Goal: Information Seeking & Learning: Learn about a topic

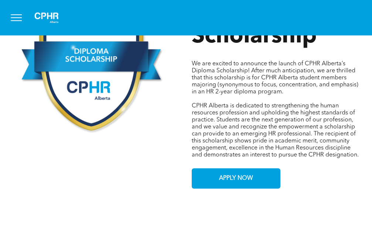
scroll to position [296, 0]
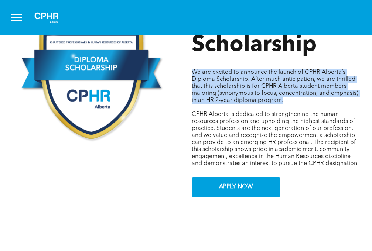
drag, startPoint x: 190, startPoint y: 75, endPoint x: 337, endPoint y: 106, distance: 150.6
click at [337, 106] on div "Button Diploma Scholarship We are excited to announce the launch of CPHR Albert…" at bounding box center [186, 93] width 350 height 208
click at [331, 107] on p at bounding box center [277, 107] width 170 height 7
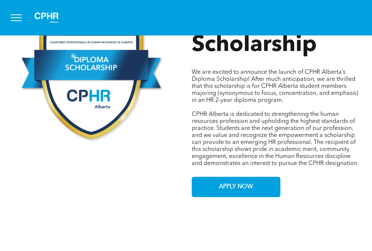
click at [215, 124] on span "CPHR Alberta is dedicated to strengthening the human resources profession and u…" at bounding box center [275, 139] width 167 height 55
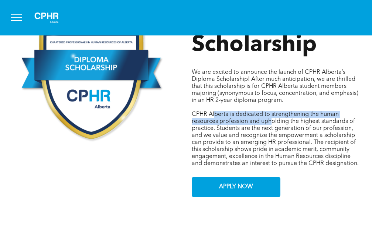
drag, startPoint x: 215, startPoint y: 112, endPoint x: 276, endPoint y: 123, distance: 62.8
click at [275, 120] on span "CPHR Alberta is dedicated to strengthening the human resources profession and u…" at bounding box center [275, 139] width 167 height 55
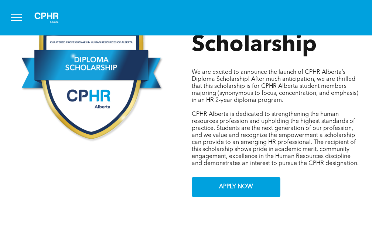
click at [276, 126] on span "CPHR Alberta is dedicated to strengthening the human resources profession and u…" at bounding box center [275, 139] width 167 height 55
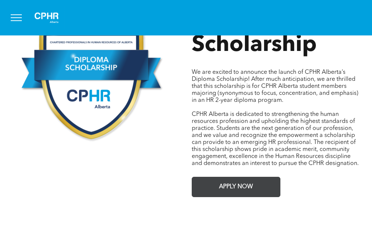
click at [222, 192] on span "APPLY NOW" at bounding box center [236, 187] width 39 height 14
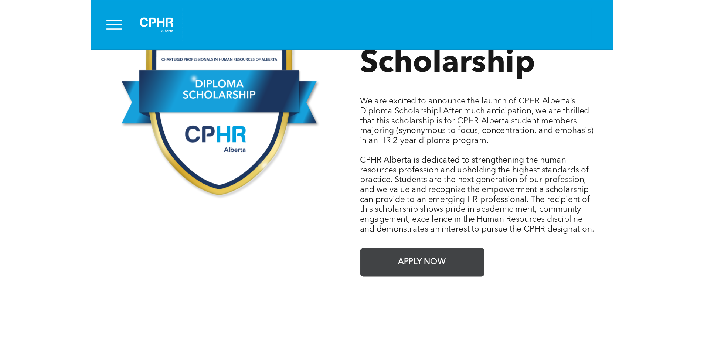
scroll to position [298, 0]
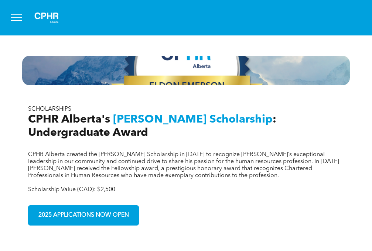
scroll to position [222, 0]
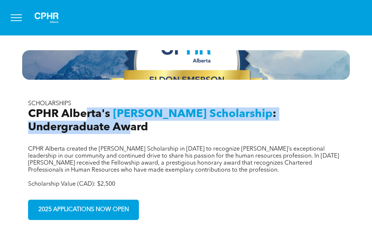
drag, startPoint x: 85, startPoint y: 117, endPoint x: 134, endPoint y: 134, distance: 51.3
click at [134, 134] on div "CPHR Alberta created the Eldon Emerson Scholarship in 2021 to recognize Eldon’s…" at bounding box center [185, 161] width 327 height 132
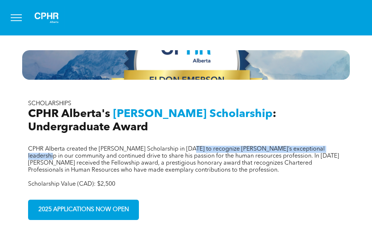
drag, startPoint x: 31, startPoint y: 153, endPoint x: 194, endPoint y: 149, distance: 163.0
click at [194, 149] on span "CPHR Alberta created the Eldon Emerson Scholarship in 2021 to recognize Eldon’s…" at bounding box center [183, 159] width 311 height 27
click at [194, 149] on span "CPHR Alberta created the [PERSON_NAME] Scholarship in [DATE] to recognize [PERS…" at bounding box center [183, 159] width 311 height 27
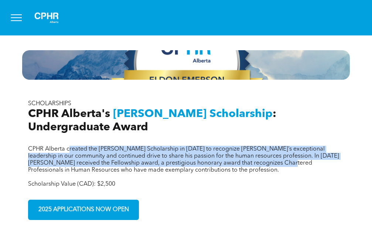
drag, startPoint x: 69, startPoint y: 153, endPoint x: 267, endPoint y: 163, distance: 198.7
click at [267, 163] on span "CPHR Alberta created the [PERSON_NAME] Scholarship in [DATE] to recognize [PERS…" at bounding box center [183, 159] width 311 height 27
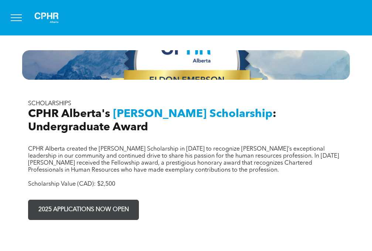
click at [75, 212] on span "2025 APPLICATIONS NOW OPEN" at bounding box center [84, 210] width 96 height 14
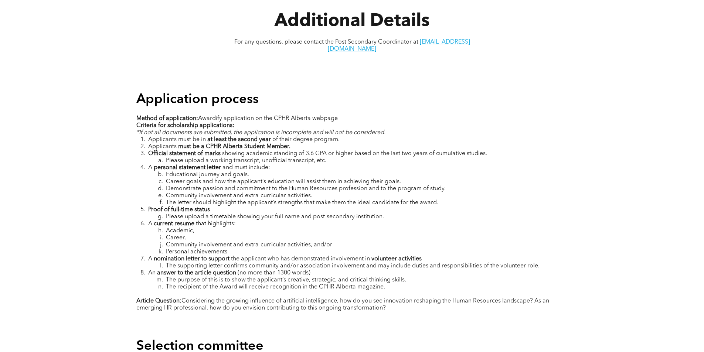
scroll to position [963, 0]
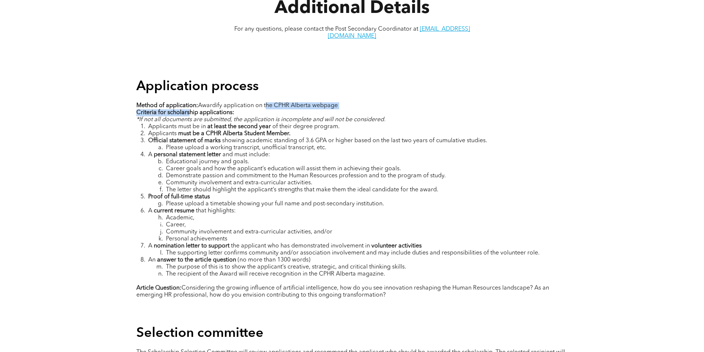
drag, startPoint x: 190, startPoint y: 98, endPoint x: 265, endPoint y: 94, distance: 75.1
click at [264, 102] on div "Method of application: Awardify application on the CPHR Alberta webpage Criteri…" at bounding box center [352, 204] width 432 height 205
click at [266, 103] on span "Awardify application on the CPHR Alberta webpage" at bounding box center [268, 106] width 140 height 6
click at [142, 117] on span "*If not all documents are submitted, the application is incomplete and will not…" at bounding box center [260, 120] width 249 height 6
drag, startPoint x: 132, startPoint y: 108, endPoint x: 405, endPoint y: 108, distance: 272.7
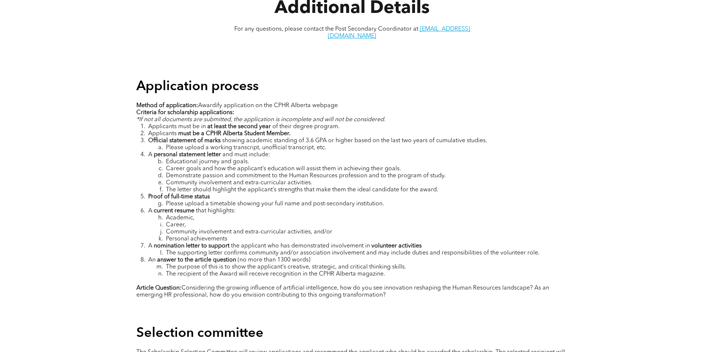
click at [372, 108] on div "Application process Method of application: Awardify application on the CPHR Alb…" at bounding box center [351, 193] width 443 height 243
click at [372, 116] on p "*If not all documents are submitted, the application is incomplete and will not…" at bounding box center [352, 119] width 432 height 7
drag, startPoint x: 146, startPoint y: 113, endPoint x: 344, endPoint y: 113, distance: 198.0
click at [344, 123] on li "Applicants must be in at least the second year of their degree program." at bounding box center [358, 126] width 420 height 7
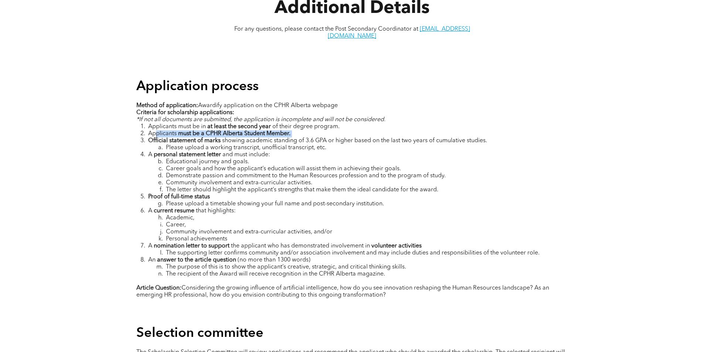
drag, startPoint x: 157, startPoint y: 122, endPoint x: 316, endPoint y: 122, distance: 158.1
click at [316, 130] on li "Applicants must be a CPHR Alberta Student Member." at bounding box center [358, 133] width 420 height 7
drag, startPoint x: 286, startPoint y: 125, endPoint x: 198, endPoint y: 125, distance: 87.6
click at [198, 137] on li "Official statement of marks showing academic standing of 3.6 GPA or higher base…" at bounding box center [358, 140] width 420 height 7
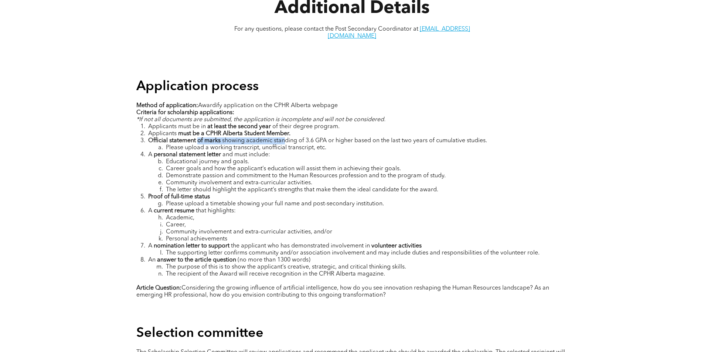
click at [198, 138] on strong "Official statement of marks" at bounding box center [184, 141] width 72 height 6
drag, startPoint x: 147, startPoint y: 126, endPoint x: 484, endPoint y: 129, distance: 337.3
click at [372, 137] on li "Official statement of marks showing academic standing of 3.6 GPA or higher base…" at bounding box center [358, 140] width 420 height 7
drag, startPoint x: 480, startPoint y: 132, endPoint x: 88, endPoint y: 155, distance: 392.7
click at [372, 144] on li "Please upload a working transcript, unofficial transcript, etc." at bounding box center [358, 147] width 420 height 7
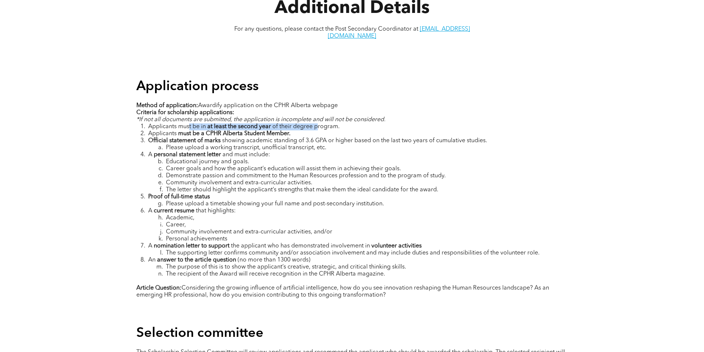
drag, startPoint x: 190, startPoint y: 115, endPoint x: 324, endPoint y: 115, distance: 133.7
click at [324, 123] on li "Applicants must be in at least the second year of their degree program." at bounding box center [358, 126] width 420 height 7
click at [327, 124] on span "of their degree program." at bounding box center [305, 127] width 67 height 6
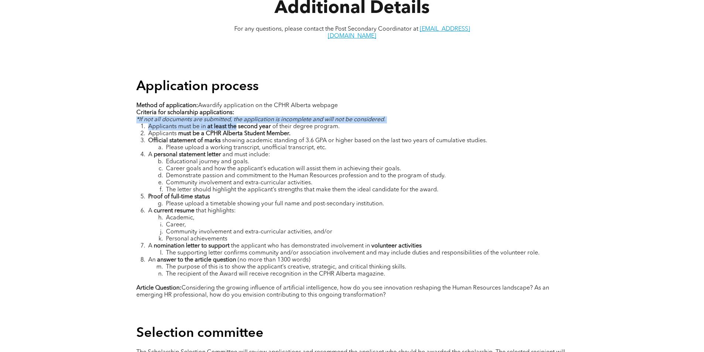
drag, startPoint x: 132, startPoint y: 103, endPoint x: 238, endPoint y: 115, distance: 106.3
click at [238, 115] on div "Application process Method of application: Awardify application on the CPHR Alb…" at bounding box center [351, 193] width 443 height 243
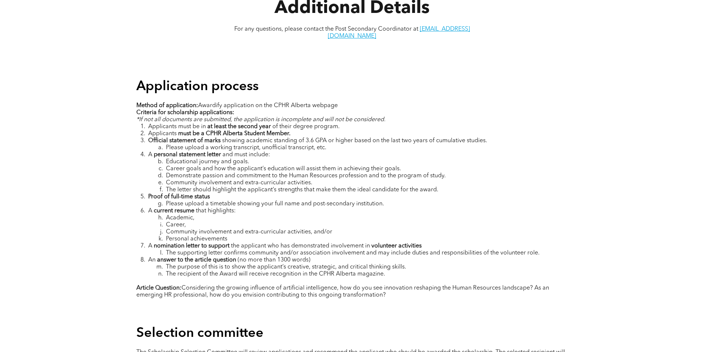
click at [238, 124] on strong "at least the second year" at bounding box center [239, 127] width 64 height 6
